Goal: Information Seeking & Learning: Learn about a topic

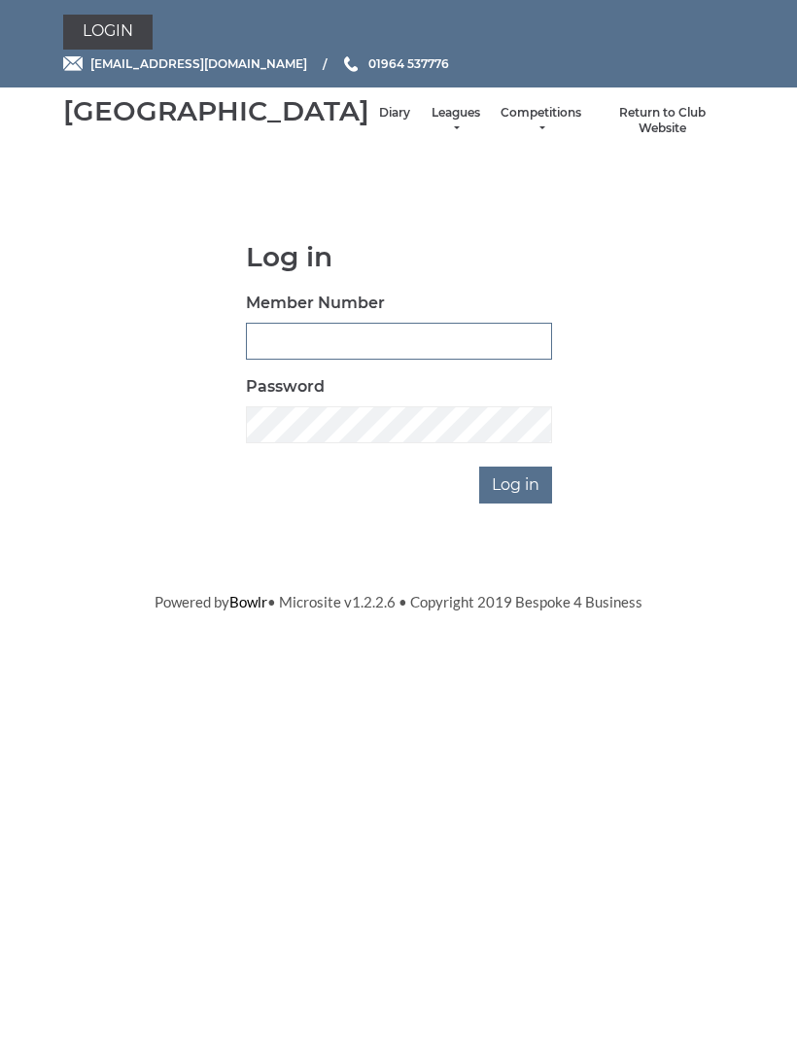
type input "0091"
click at [517, 504] on input "Log in" at bounding box center [515, 485] width 73 height 37
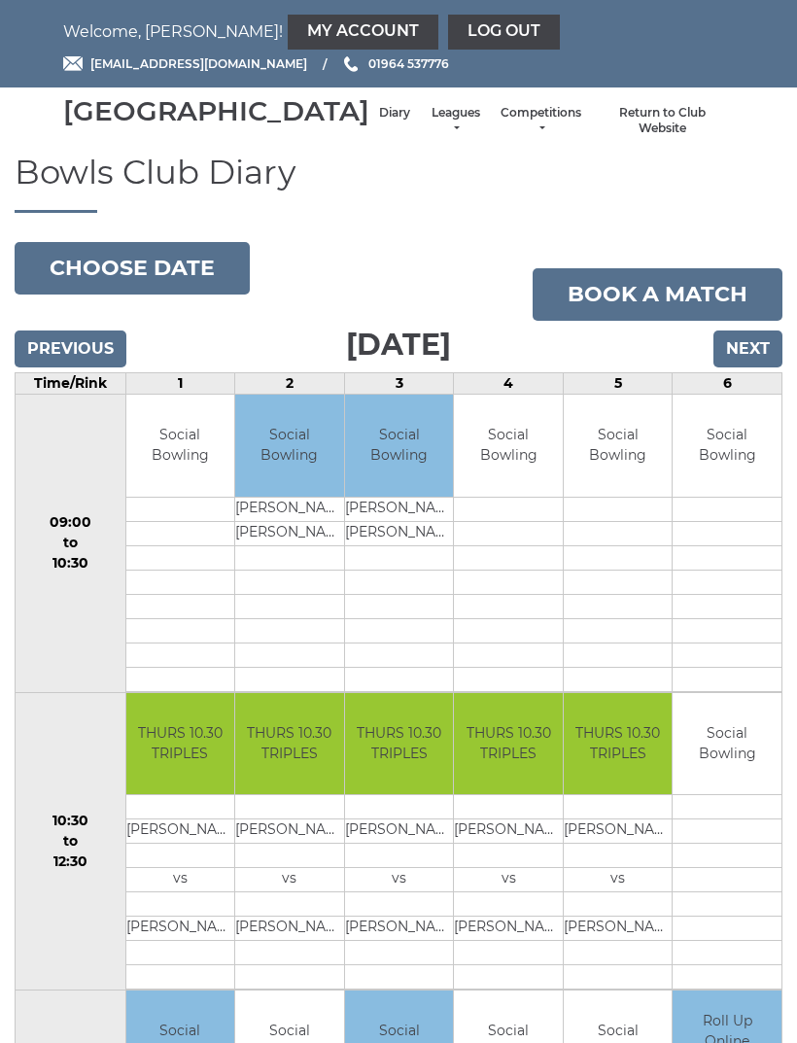
click at [734, 368] on input "Next" at bounding box center [748, 349] width 69 height 37
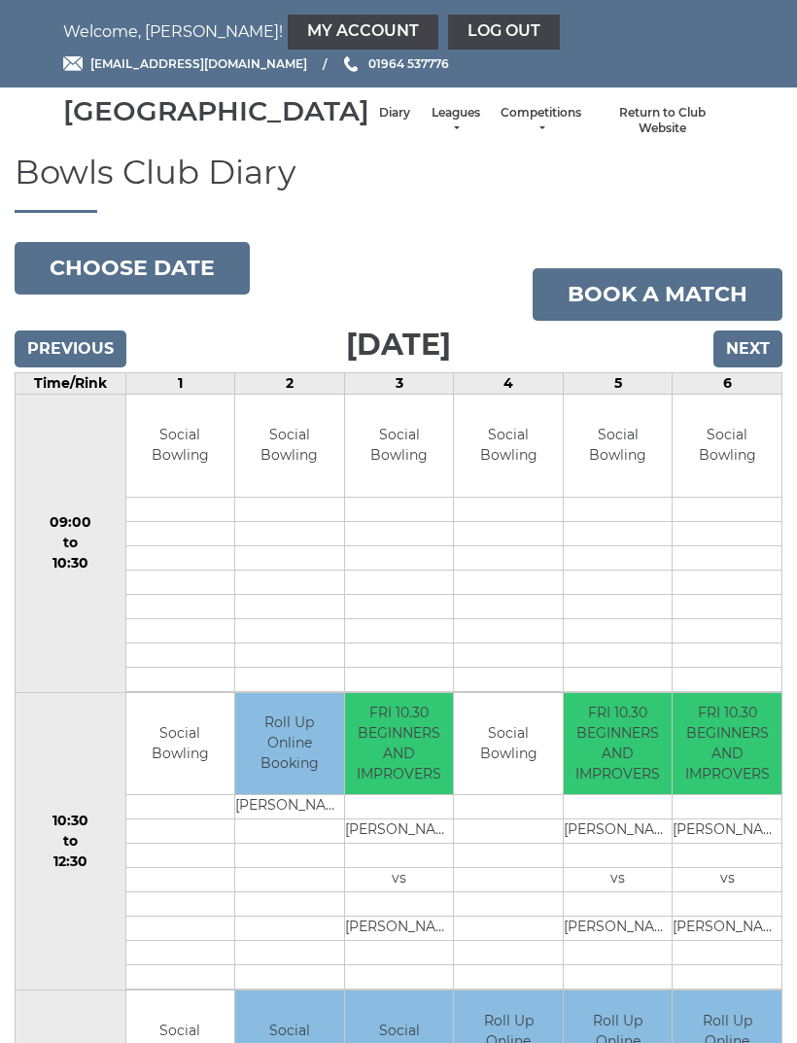
click at [430, 137] on link "Leagues" at bounding box center [456, 121] width 52 height 32
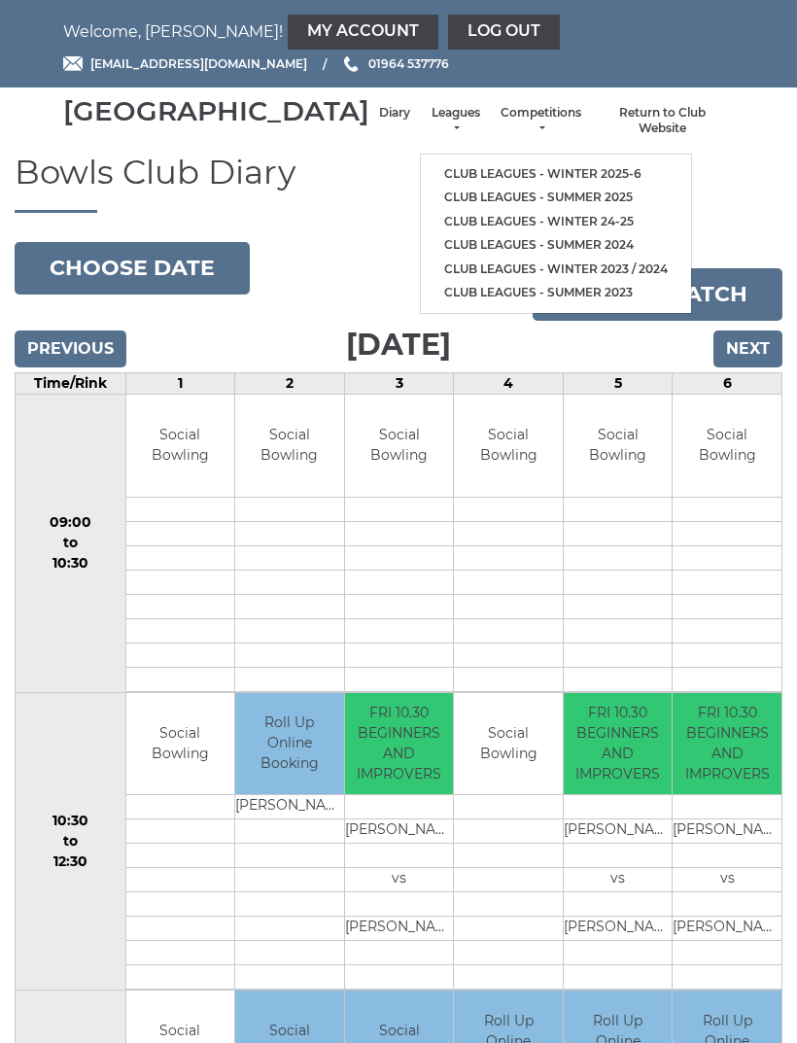
click at [551, 179] on link "Club leagues - Winter 2025-6" at bounding box center [556, 174] width 270 height 24
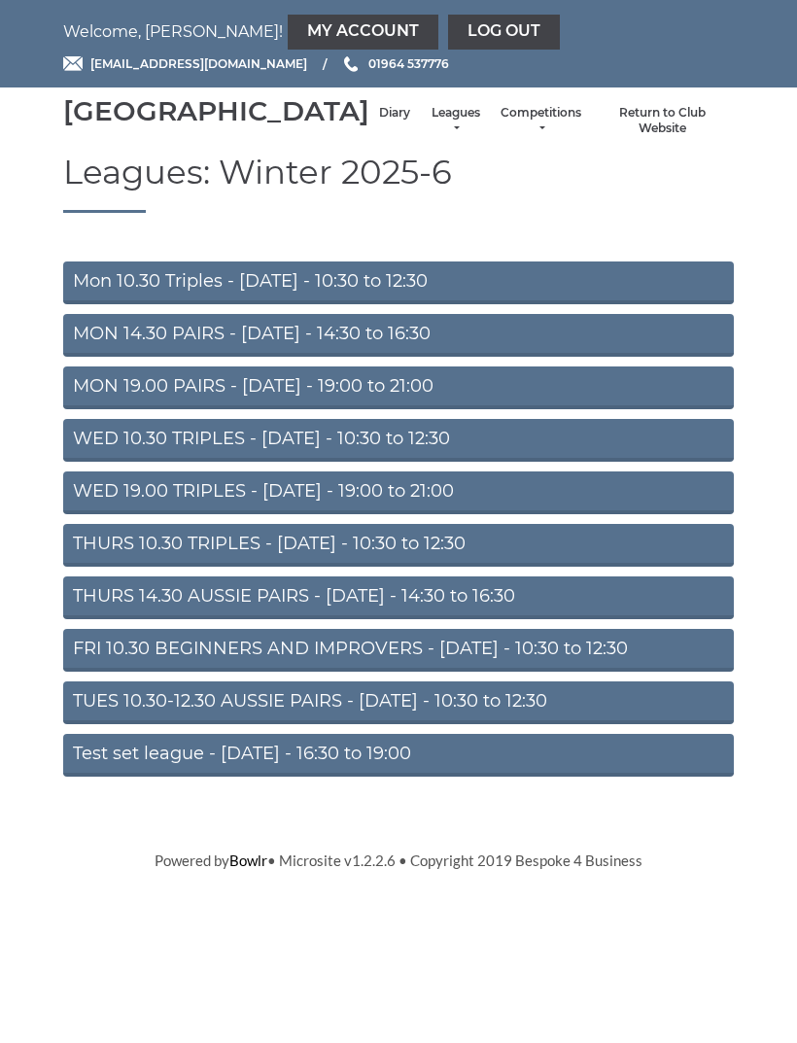
click at [419, 513] on link "WED 19.00 TRIPLES - Wednesday - 19:00 to 21:00" at bounding box center [398, 493] width 671 height 43
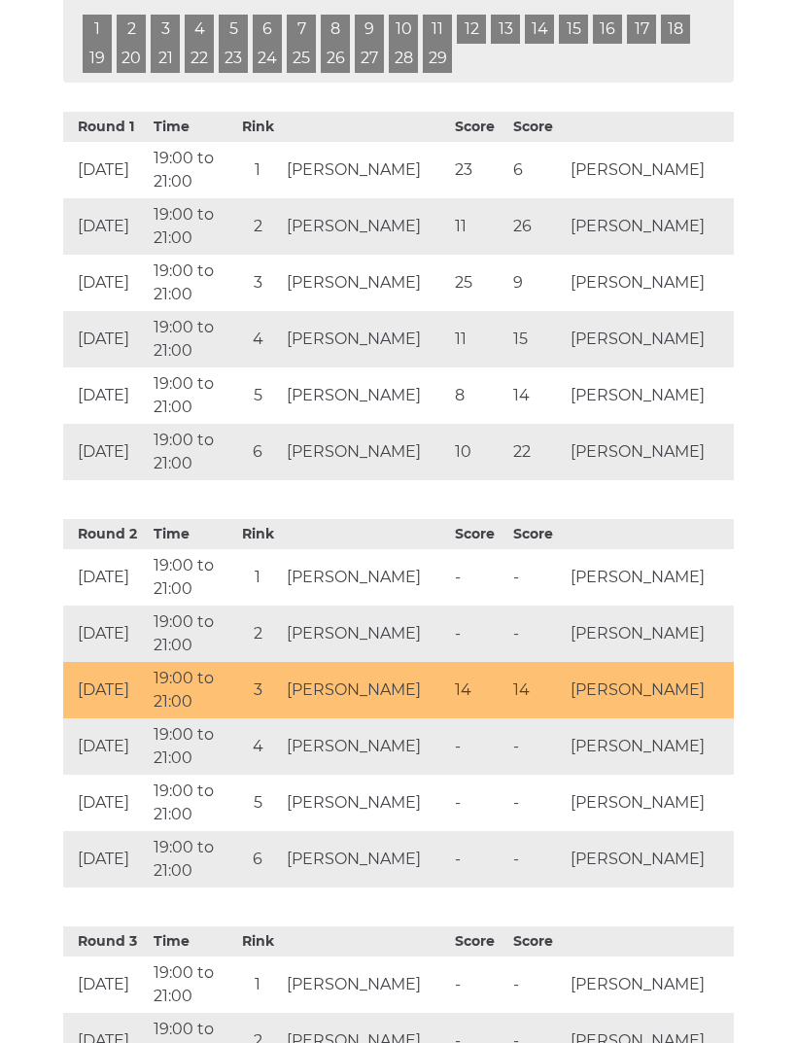
scroll to position [945, 0]
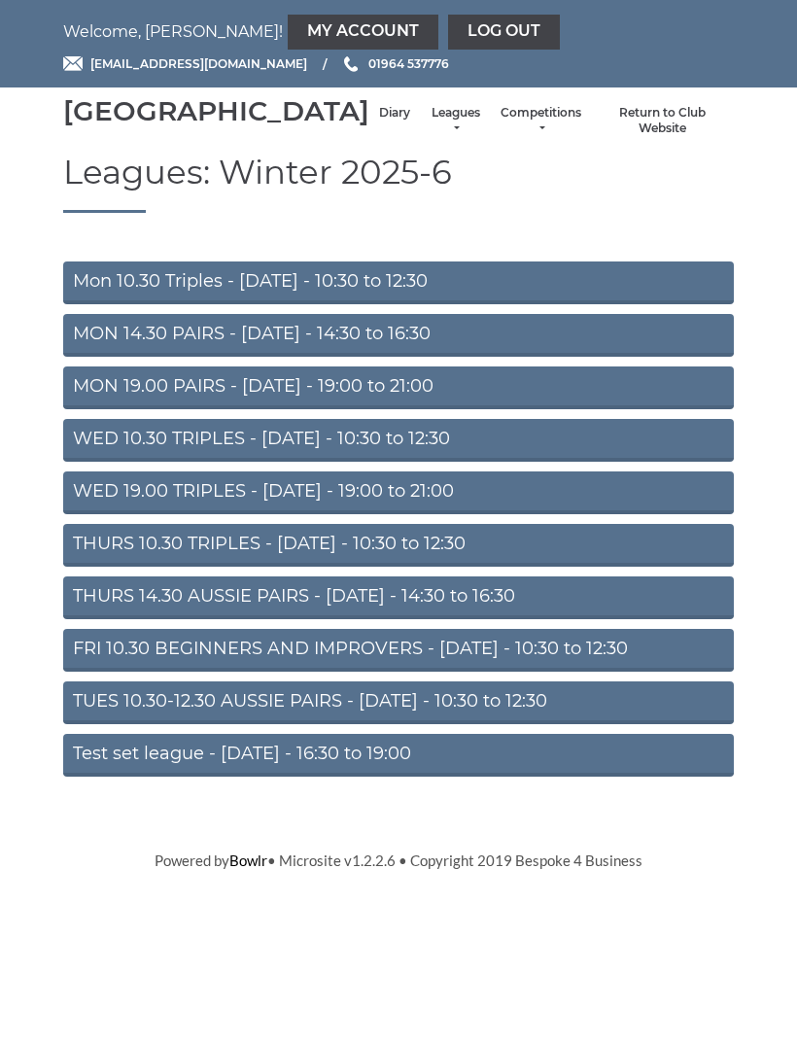
click at [448, 24] on link "Log out" at bounding box center [504, 32] width 112 height 35
